Goal: Transaction & Acquisition: Obtain resource

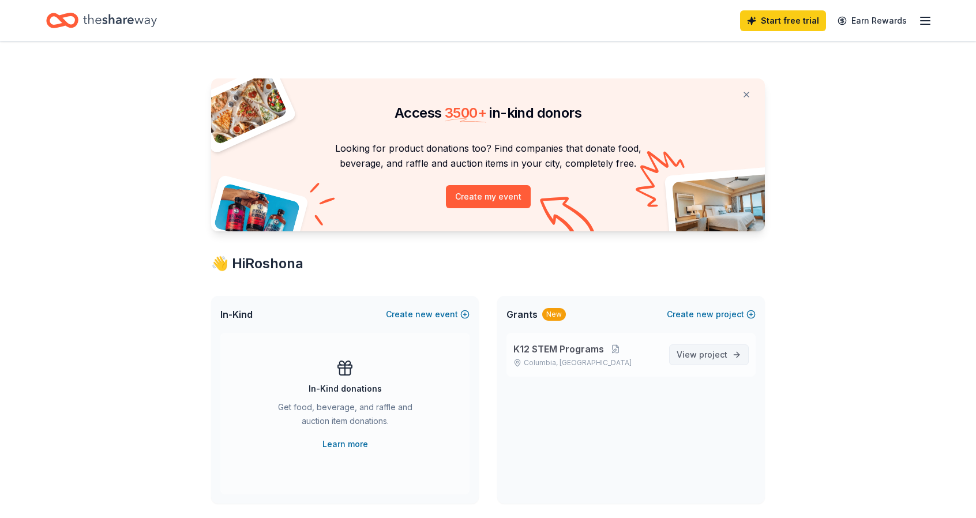
click at [702, 357] on span "project" at bounding box center [713, 354] width 28 height 10
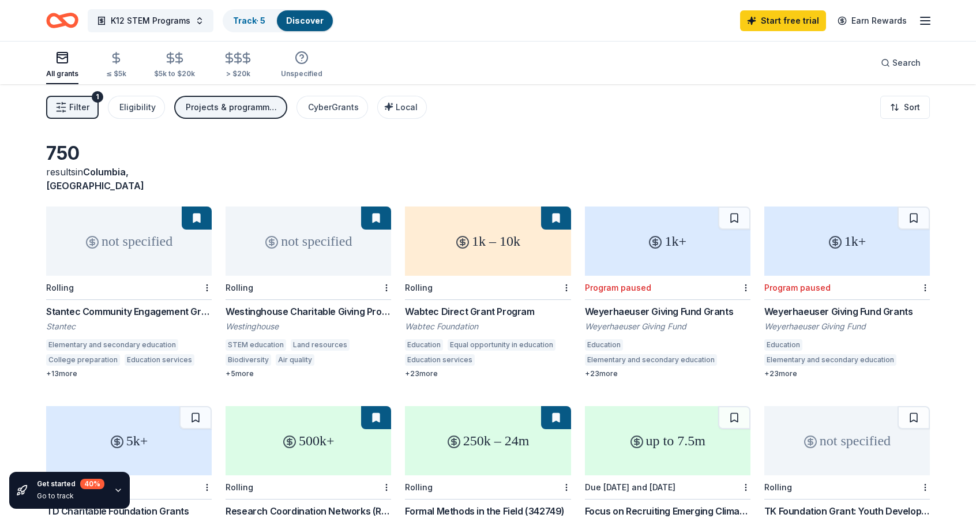
click at [85, 113] on span "Filter" at bounding box center [79, 107] width 20 height 14
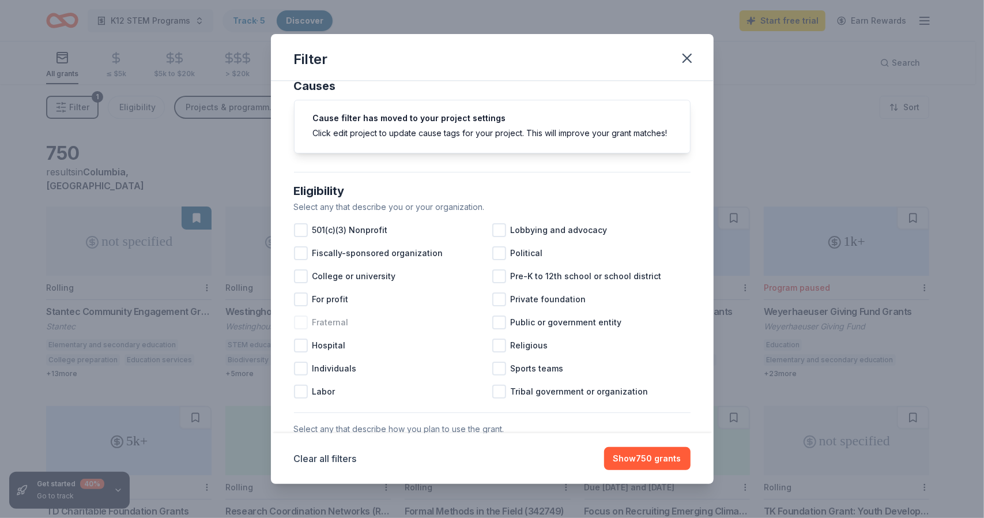
scroll to position [23, 0]
click at [495, 283] on div at bounding box center [499, 276] width 14 height 14
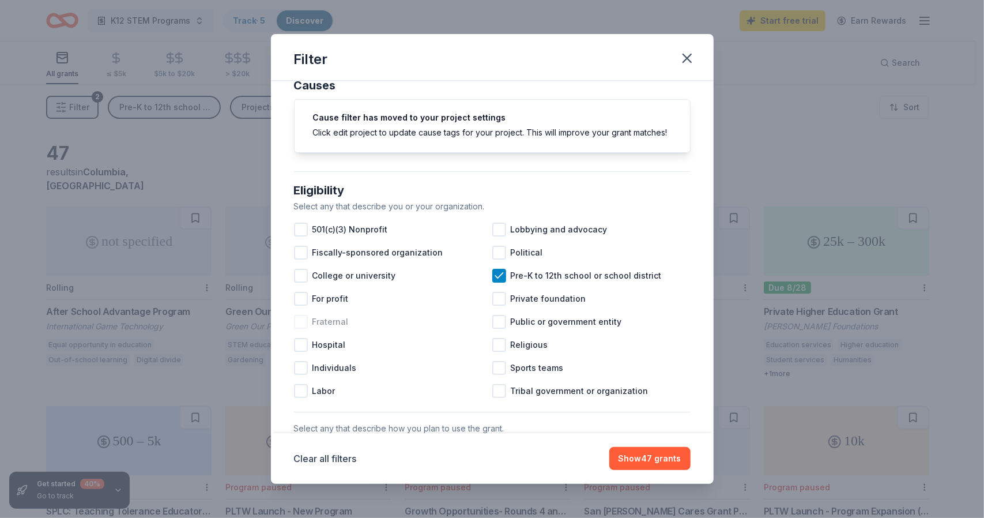
scroll to position [32, 0]
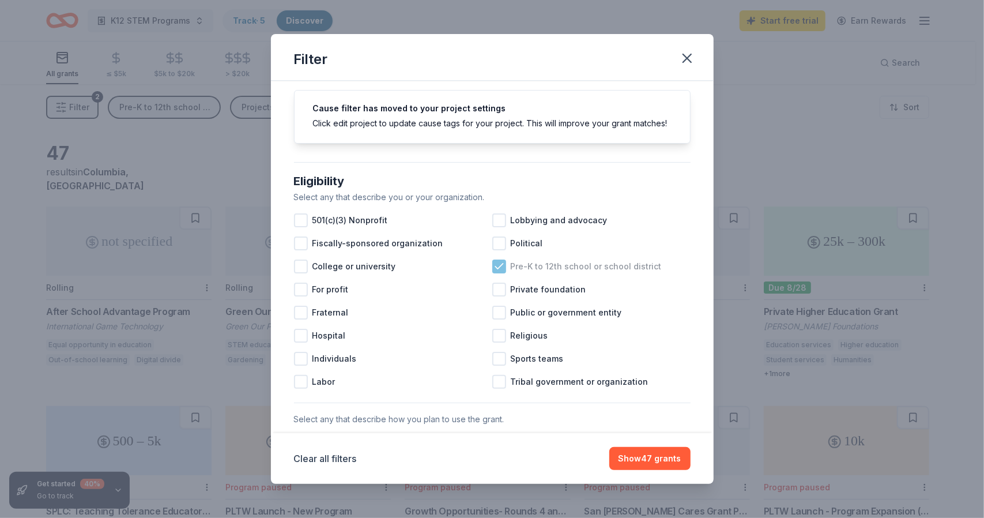
click at [496, 272] on icon at bounding box center [500, 267] width 12 height 12
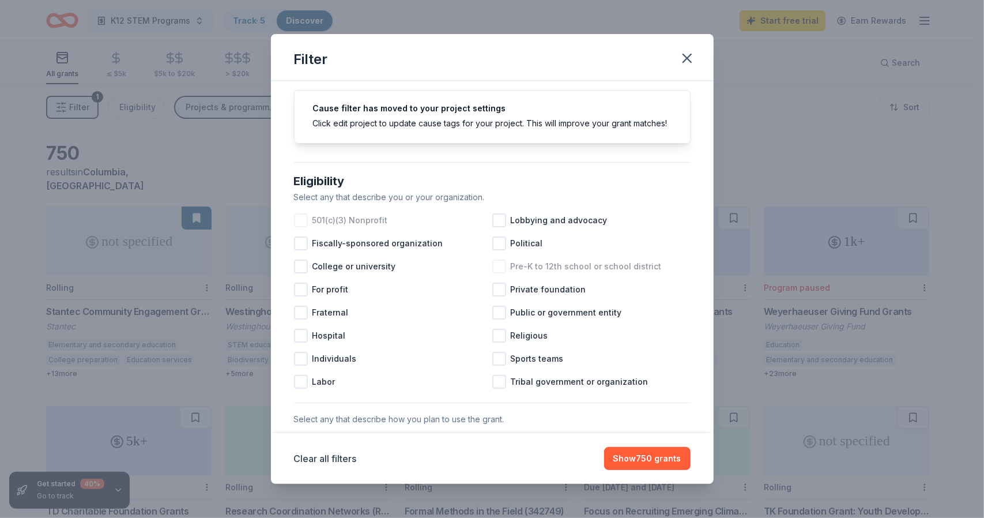
click at [301, 227] on div at bounding box center [301, 220] width 14 height 14
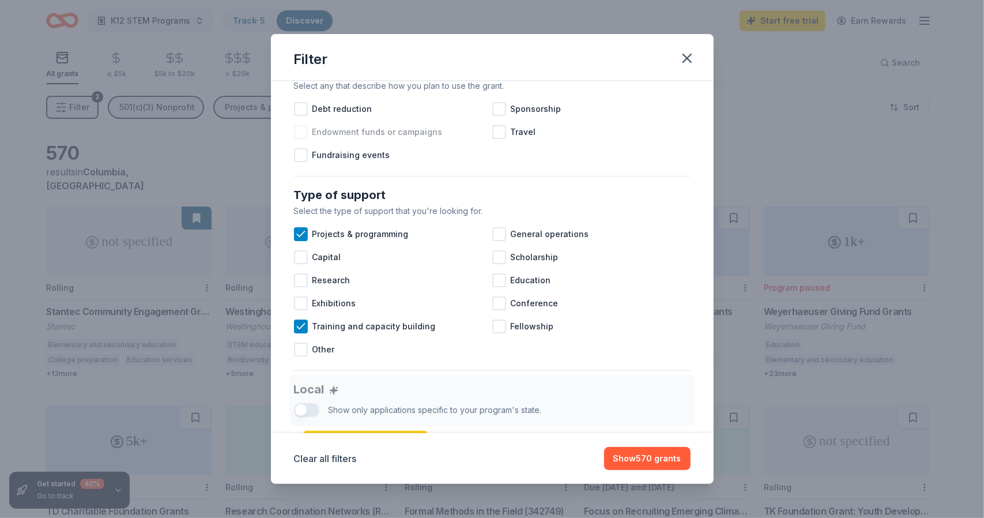
scroll to position [384, 0]
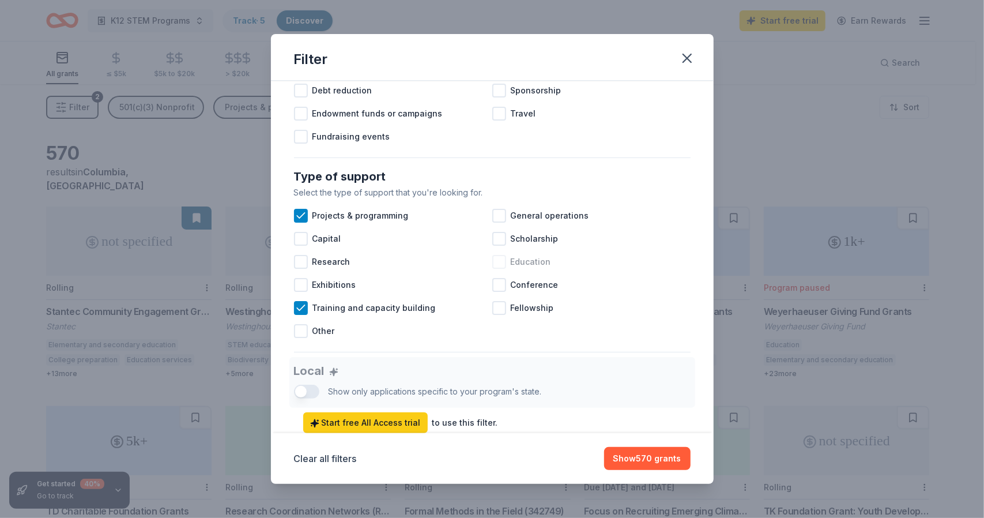
click at [493, 269] on div at bounding box center [499, 262] width 14 height 14
click at [494, 246] on div at bounding box center [499, 239] width 14 height 14
click at [497, 223] on div at bounding box center [499, 216] width 14 height 14
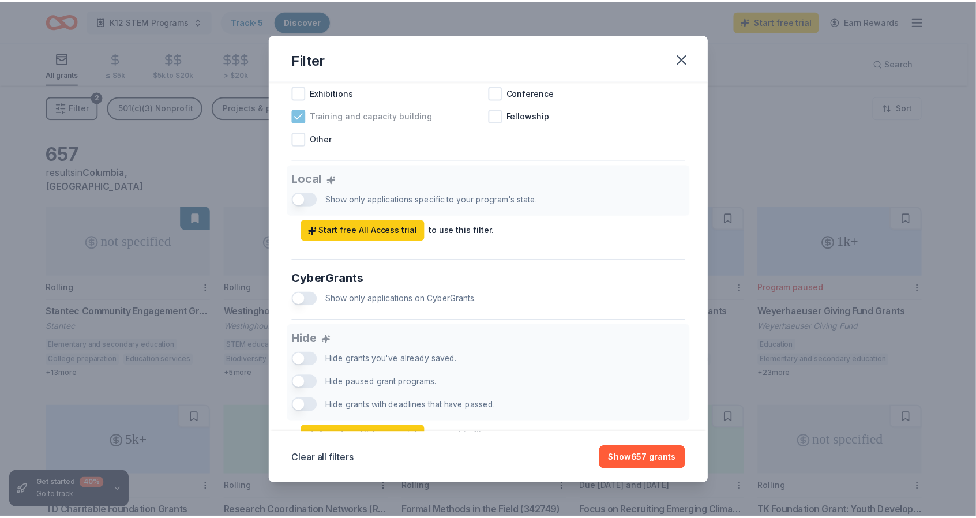
scroll to position [638, 0]
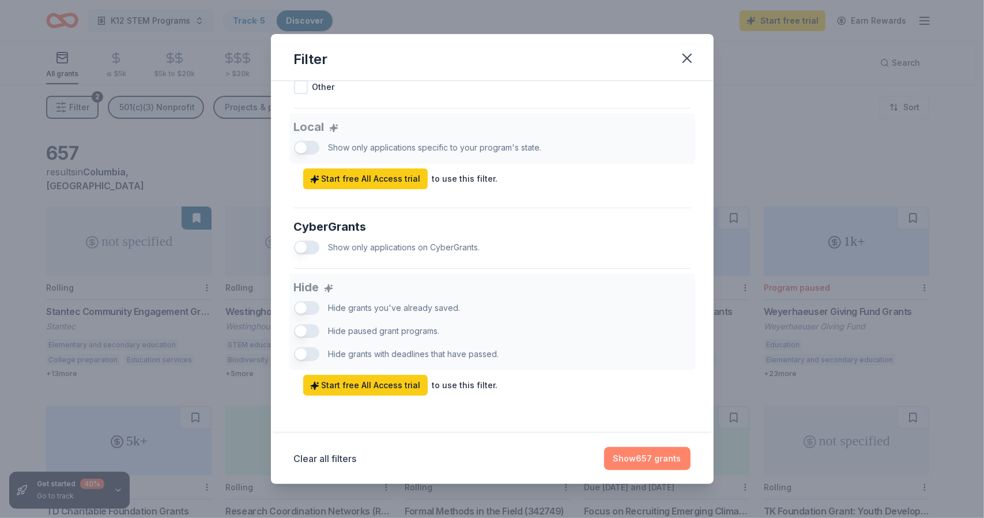
click at [632, 460] on button "Show 657 grants" at bounding box center [647, 458] width 86 height 23
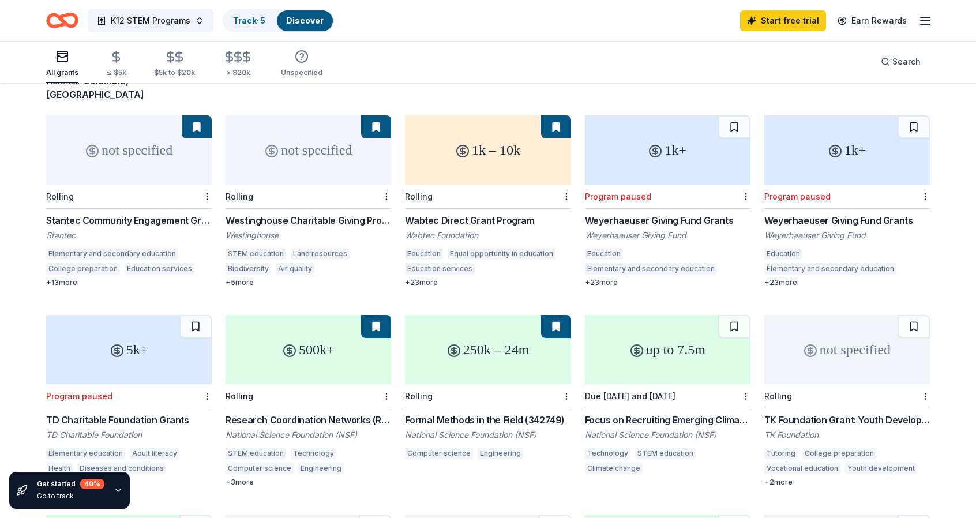
scroll to position [87, 0]
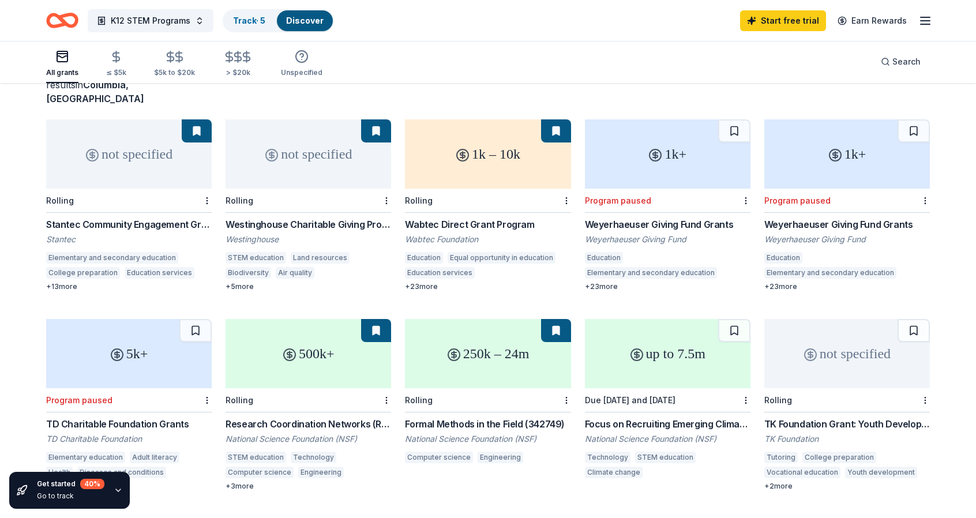
click at [265, 169] on div "not specified" at bounding box center [307, 153] width 165 height 69
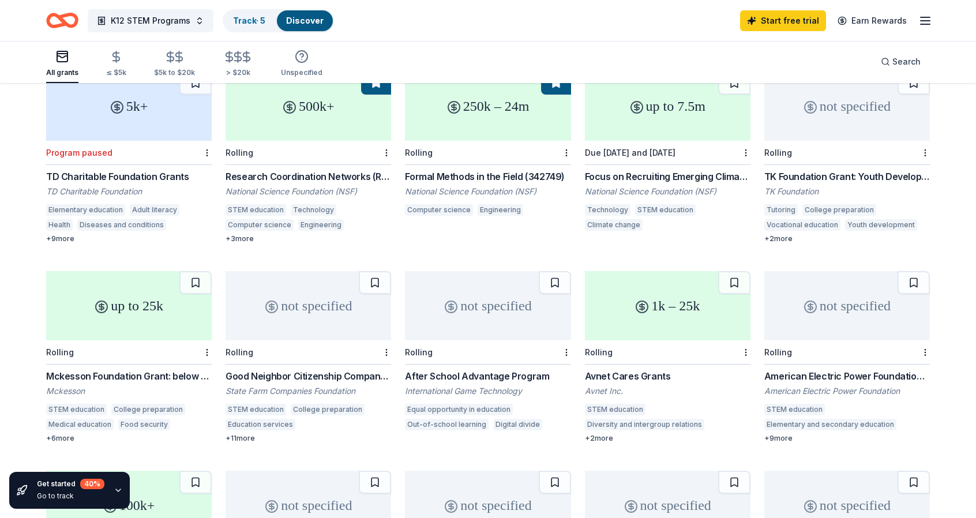
scroll to position [335, 0]
click at [460, 302] on div "not specified" at bounding box center [487, 304] width 165 height 69
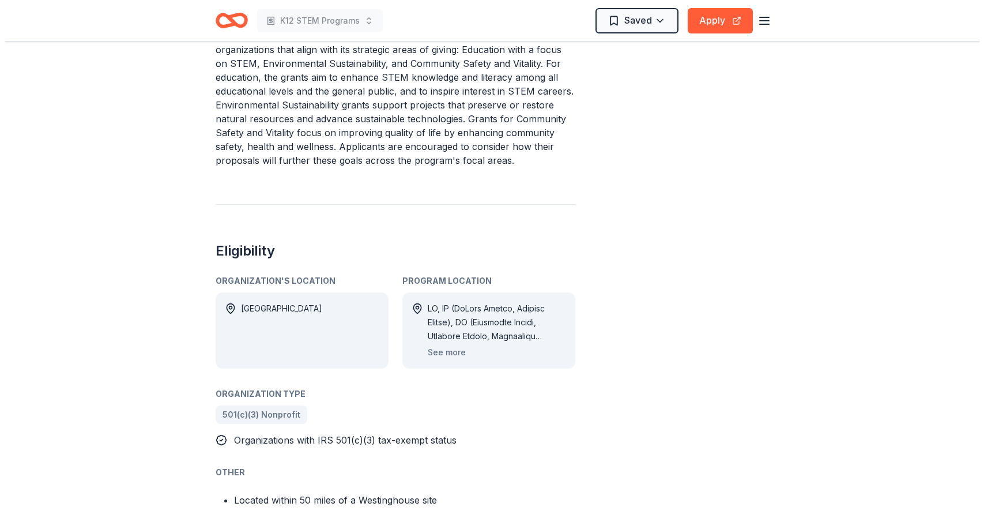
scroll to position [473, 0]
click at [448, 348] on button "See more" at bounding box center [442, 351] width 38 height 14
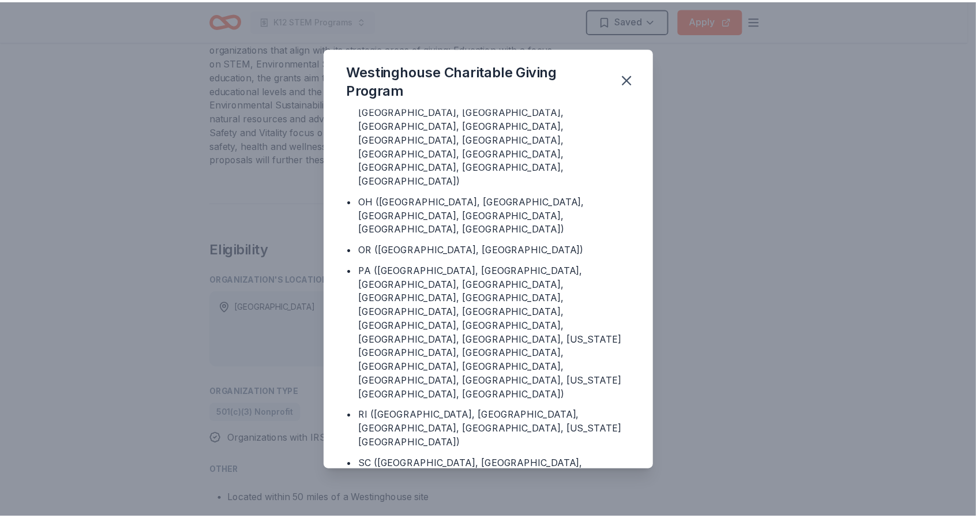
scroll to position [973, 0]
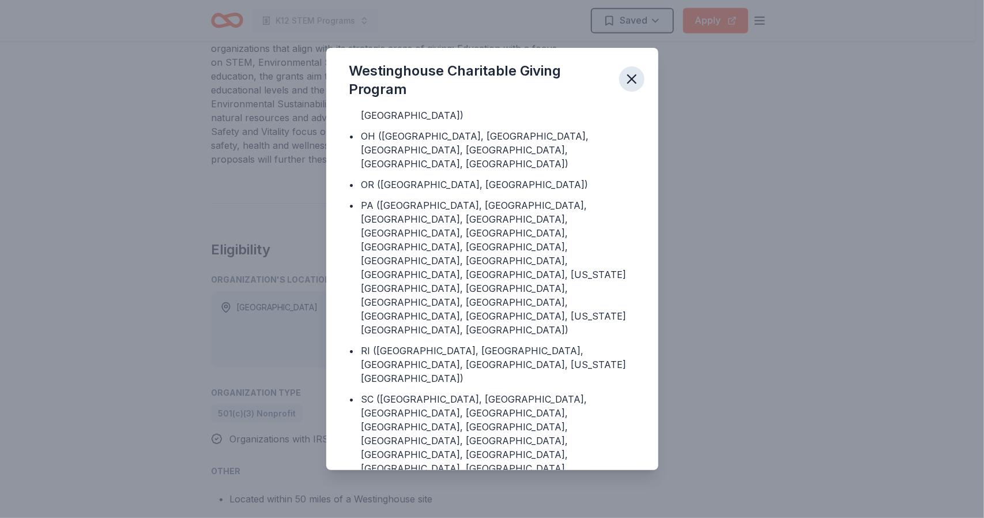
click at [633, 81] on icon "button" at bounding box center [632, 79] width 16 height 16
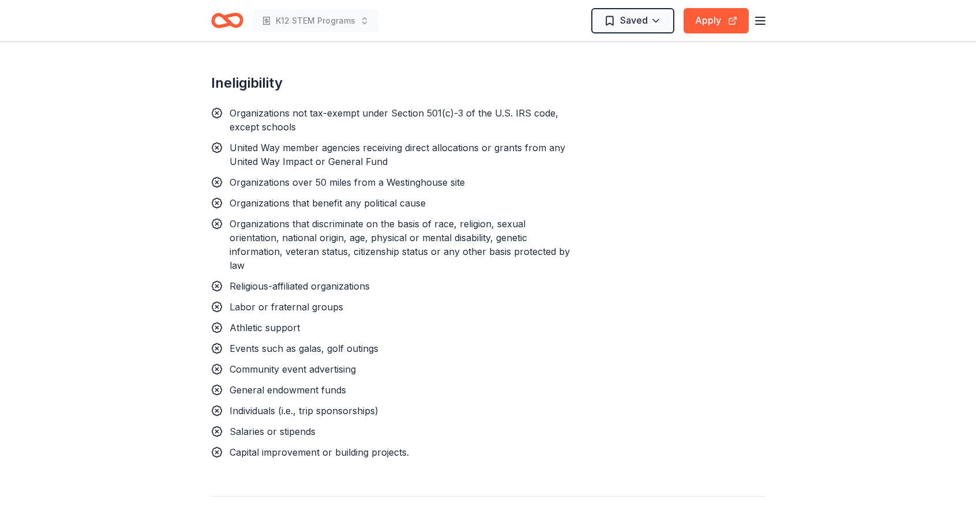
scroll to position [980, 0]
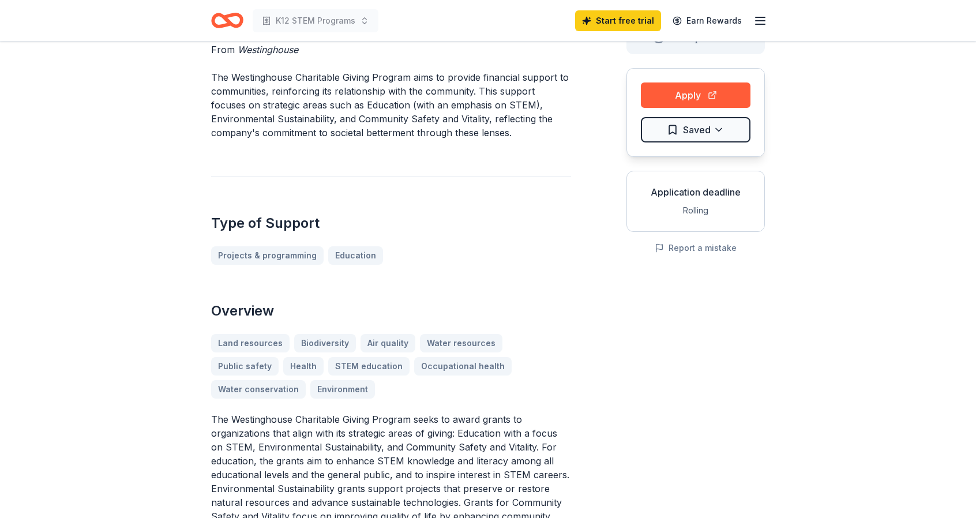
scroll to position [0, 0]
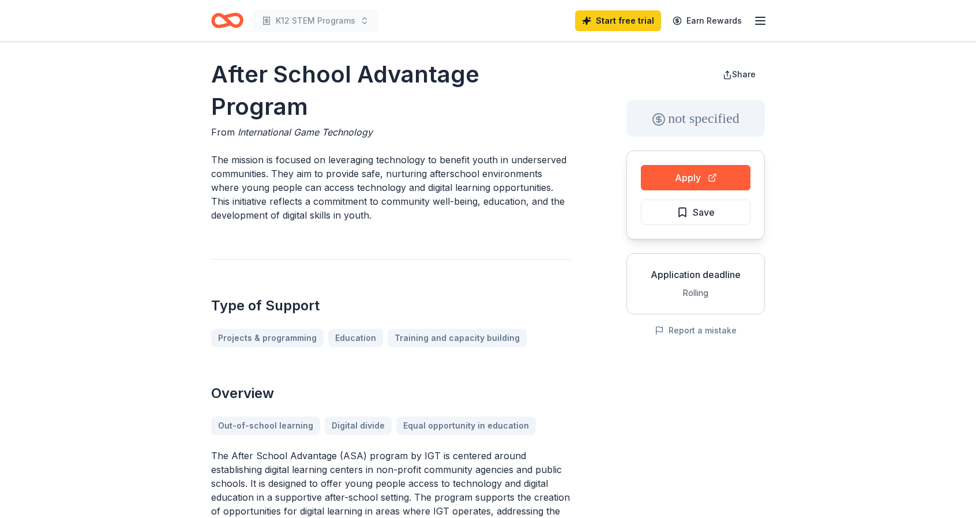
scroll to position [5, 0]
click at [713, 178] on button "Apply" at bounding box center [696, 178] width 110 height 25
click at [675, 326] on button "Report a mistake" at bounding box center [695, 332] width 82 height 14
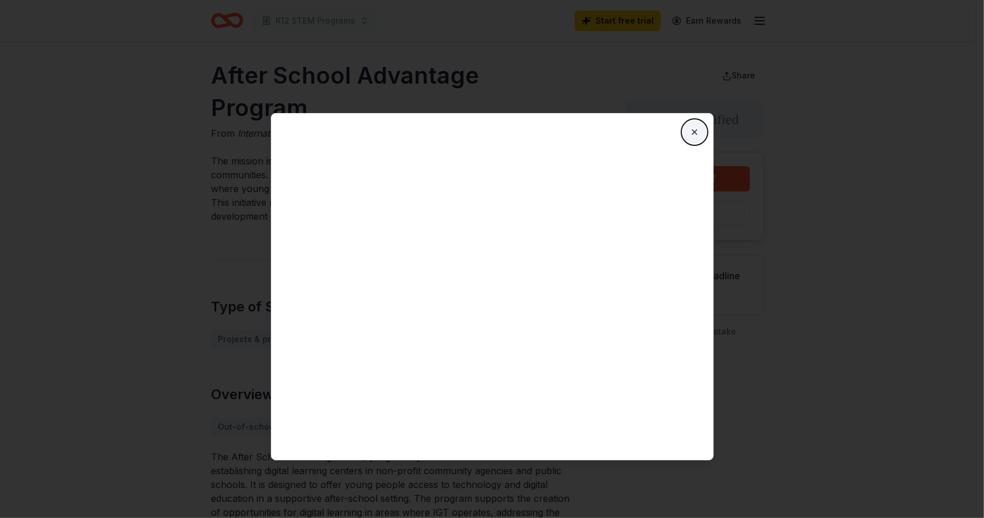
click at [701, 128] on button "Close" at bounding box center [694, 132] width 23 height 23
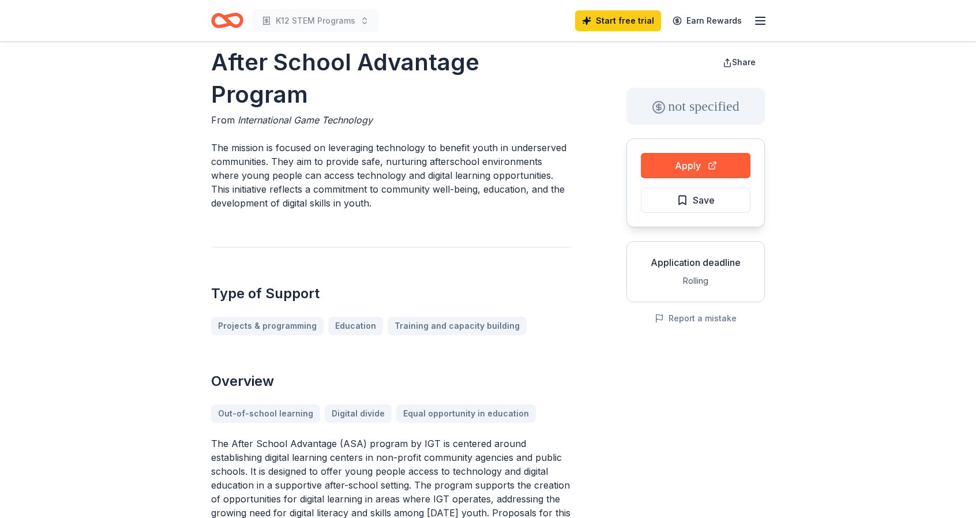
scroll to position [0, 0]
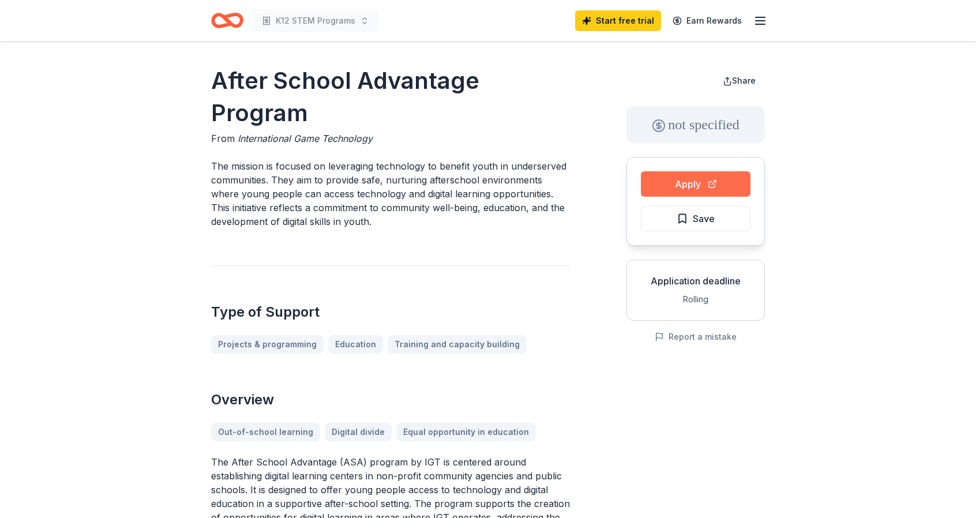
click at [699, 182] on button "Apply" at bounding box center [696, 183] width 110 height 25
